Goal: Find specific page/section: Find specific page/section

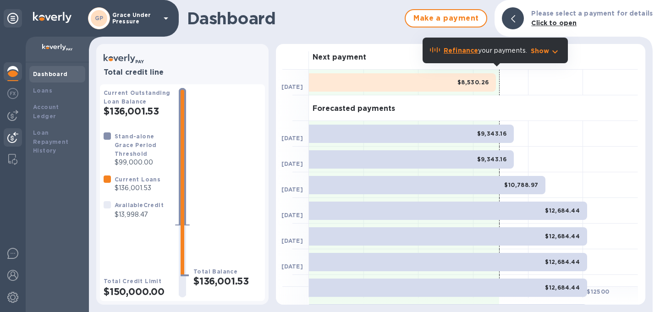
click at [13, 139] on img at bounding box center [12, 137] width 11 height 11
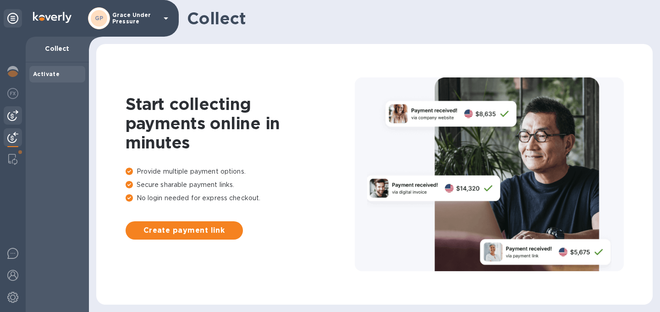
click at [10, 119] on img at bounding box center [12, 115] width 11 height 11
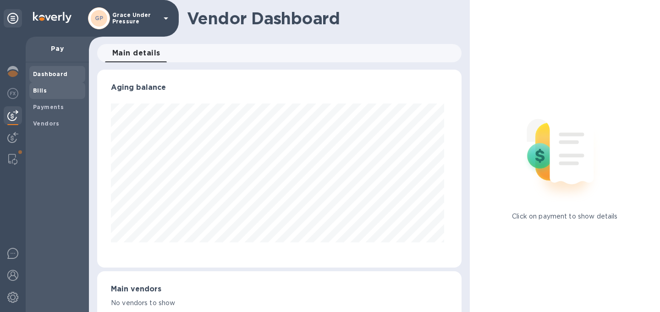
scroll to position [198, 361]
click at [39, 90] on b "Bills" at bounding box center [40, 90] width 14 height 7
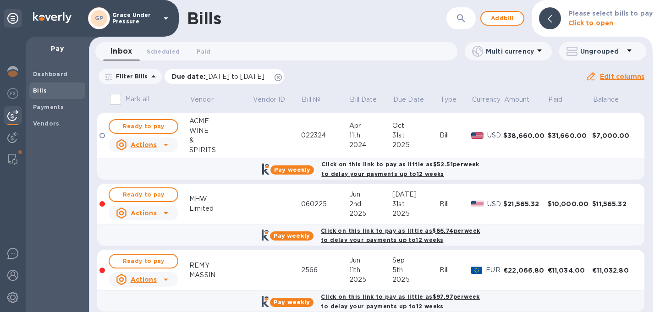
click at [282, 78] on icon at bounding box center [278, 77] width 7 height 7
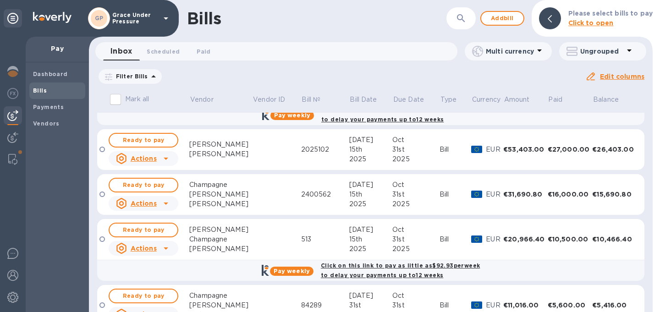
scroll to position [345, 0]
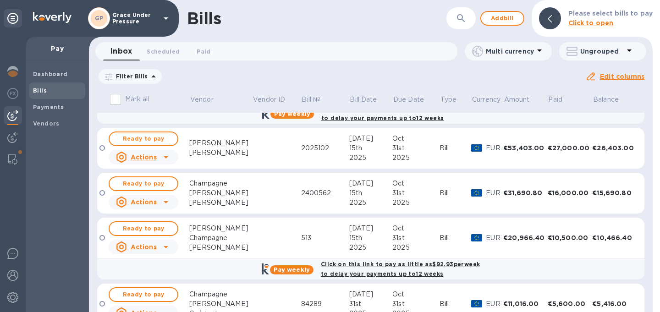
click at [254, 211] on td at bounding box center [276, 193] width 49 height 41
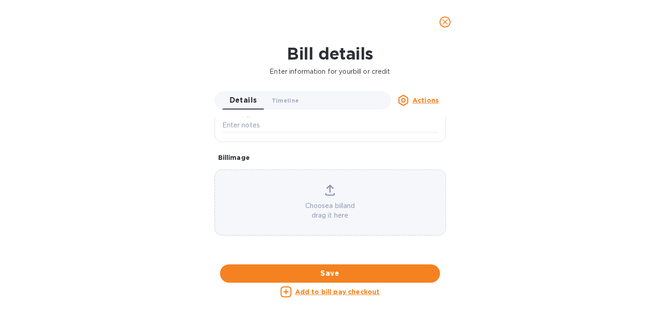
scroll to position [502, 0]
click at [324, 258] on div at bounding box center [331, 265] width 232 height 14
